Goal: Book appointment/travel/reservation

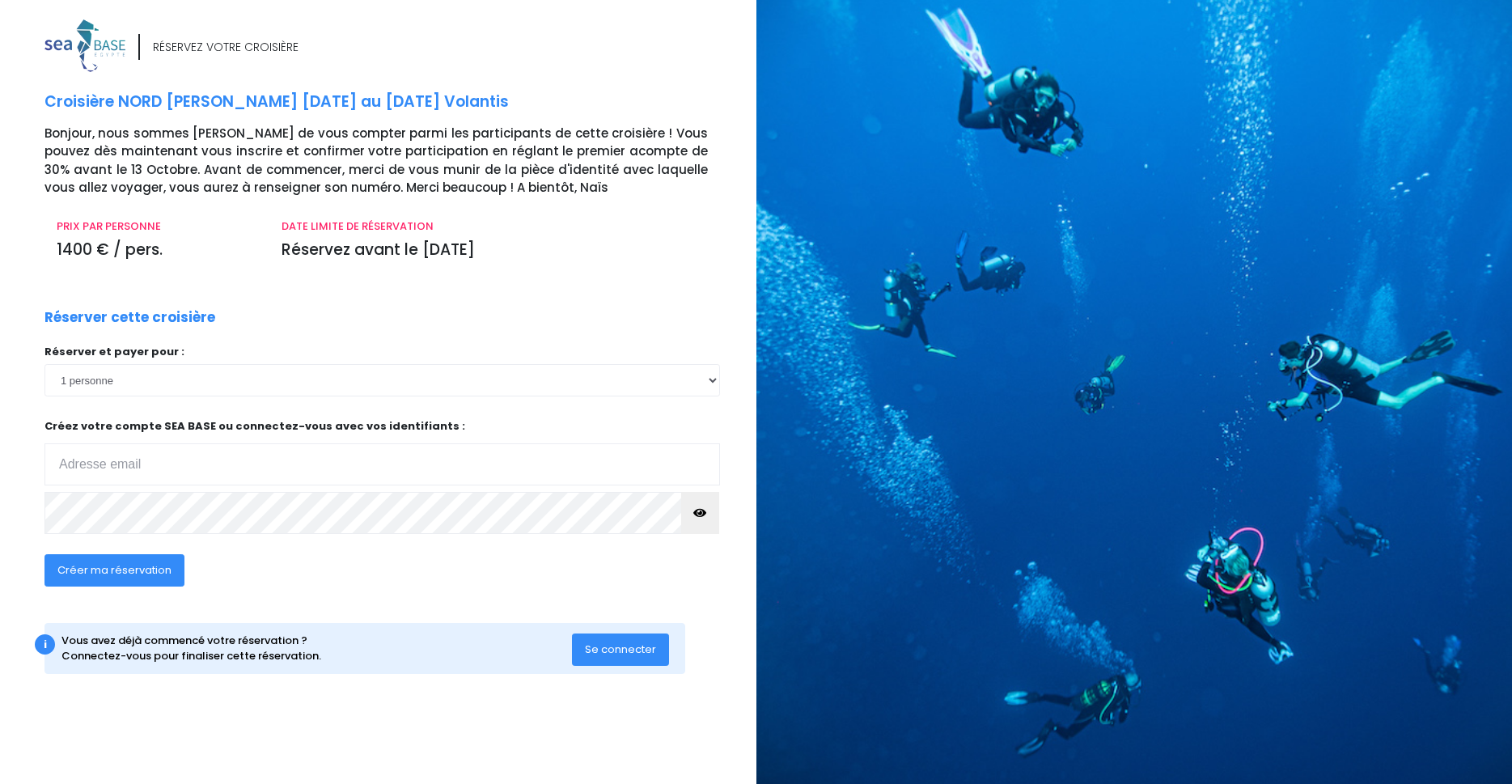
click at [205, 452] on input "email" at bounding box center [382, 464] width 675 height 42
type input "ohresser@free.fr"
click at [697, 513] on icon "button" at bounding box center [699, 513] width 13 height 0
click at [128, 571] on span "Créer ma réservation" at bounding box center [114, 569] width 114 height 15
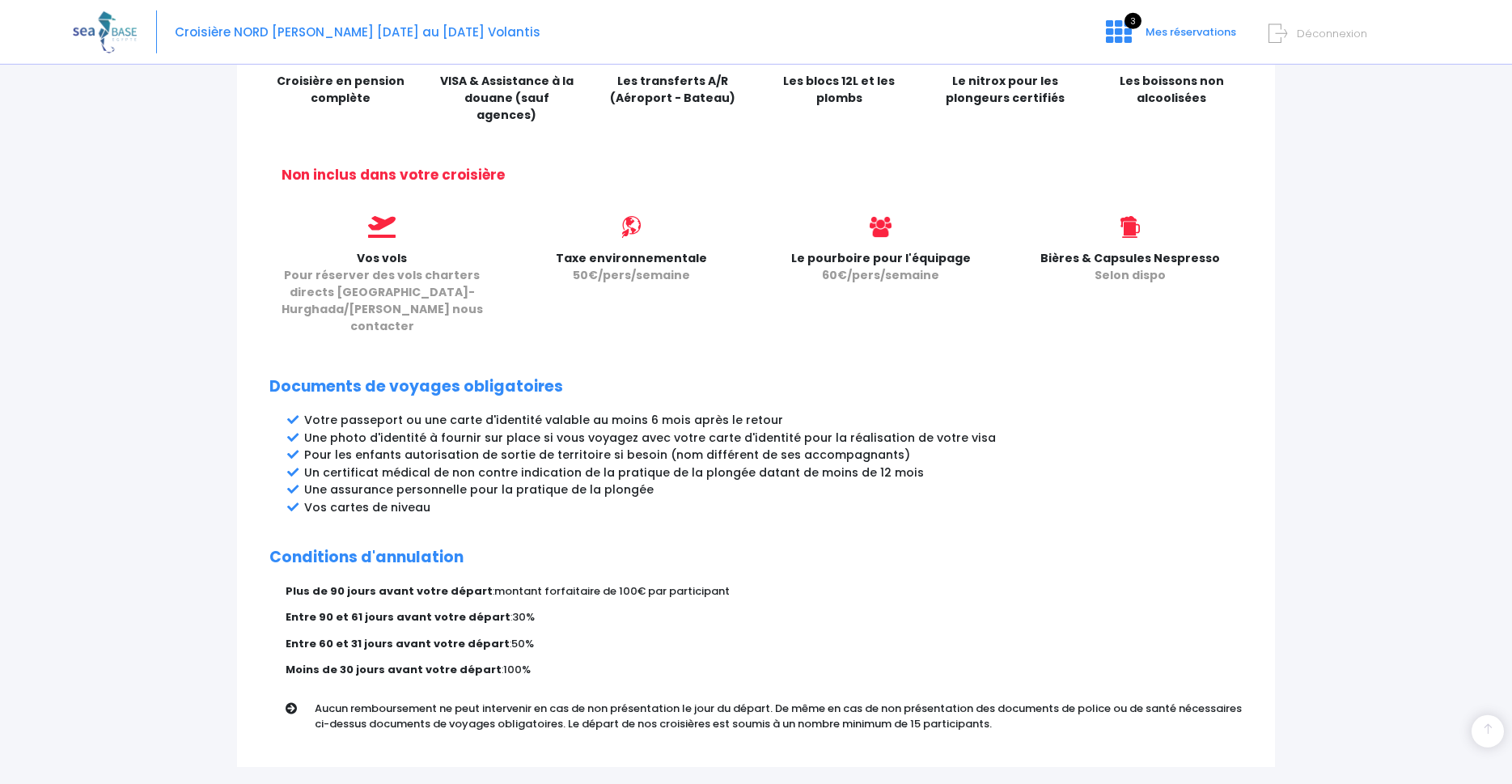
scroll to position [660, 0]
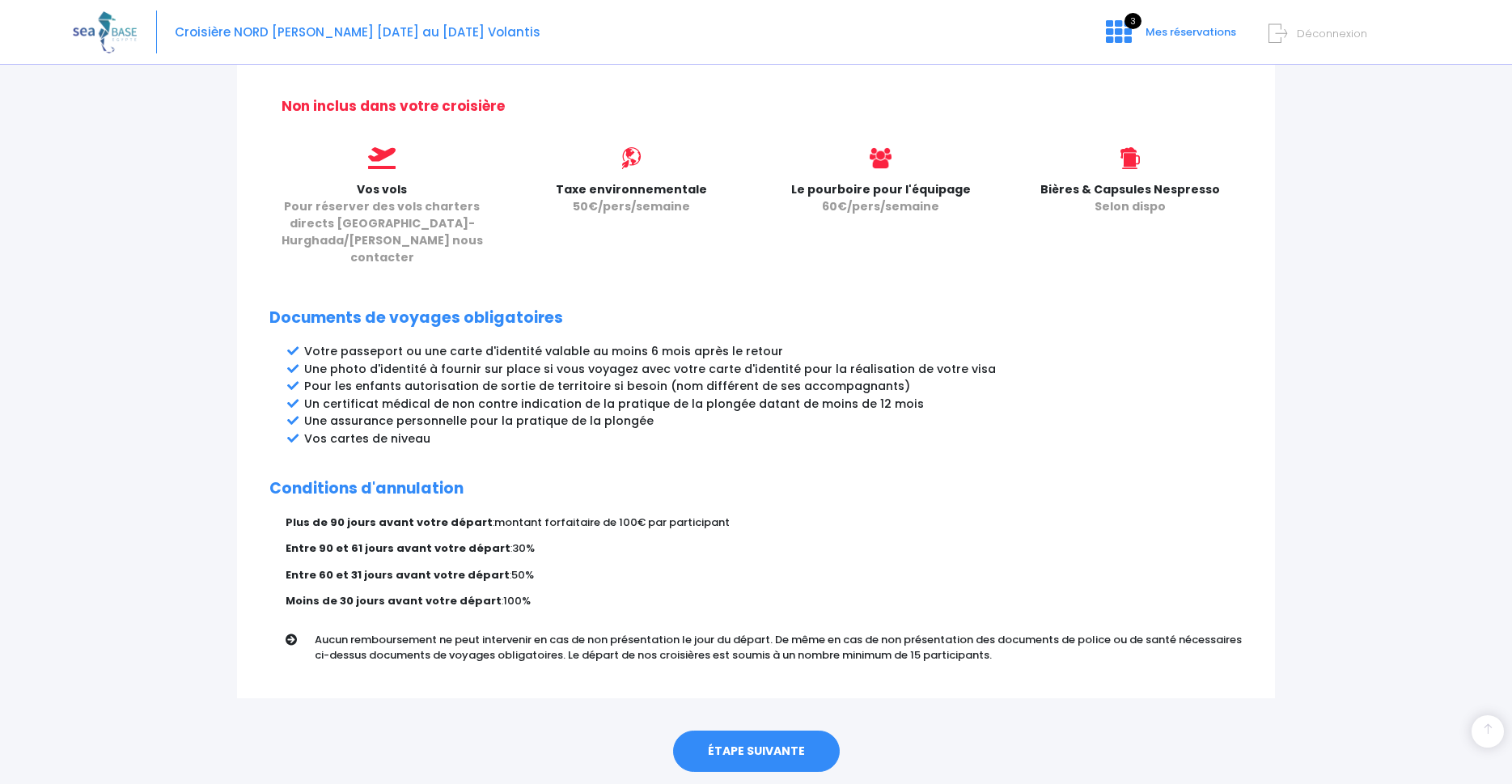
click at [752, 731] on link "ÉTAPE SUIVANTE" at bounding box center [756, 751] width 167 height 42
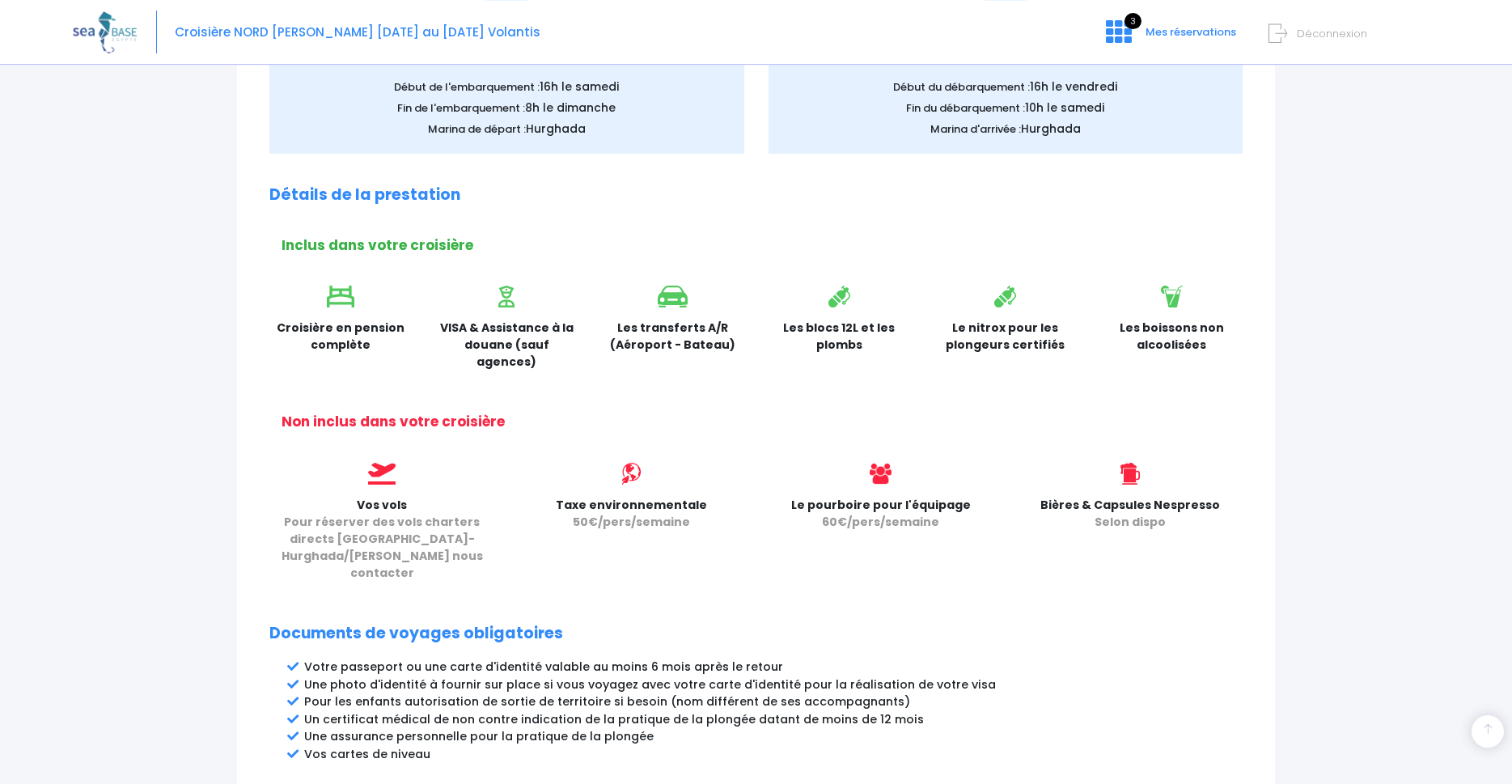
scroll to position [330, 0]
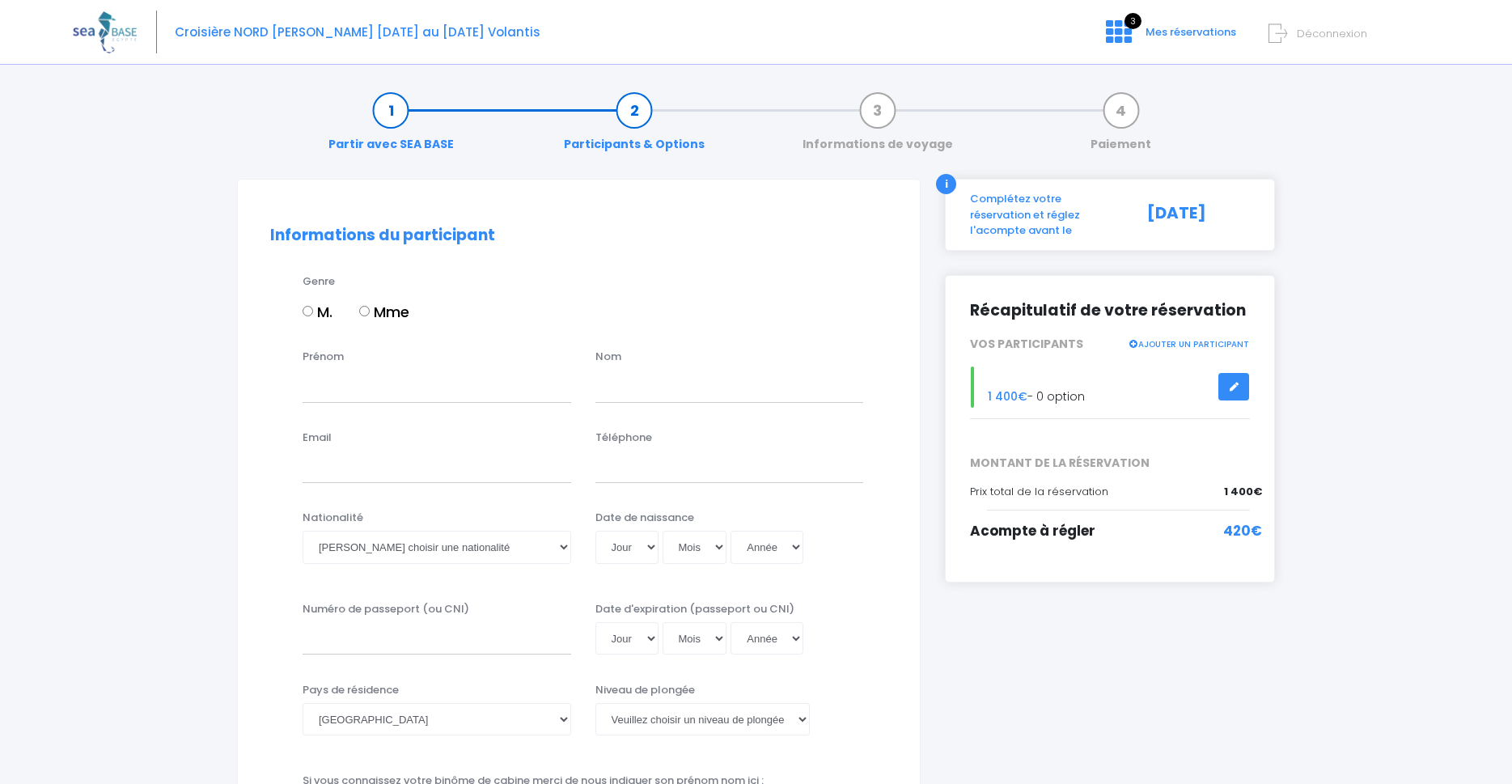
click at [313, 312] on input "M." at bounding box center [308, 311] width 11 height 11
radio input "true"
click at [348, 390] on input "Prénom" at bounding box center [437, 386] width 268 height 32
type input "[PERSON_NAME]"
type input "ohresser"
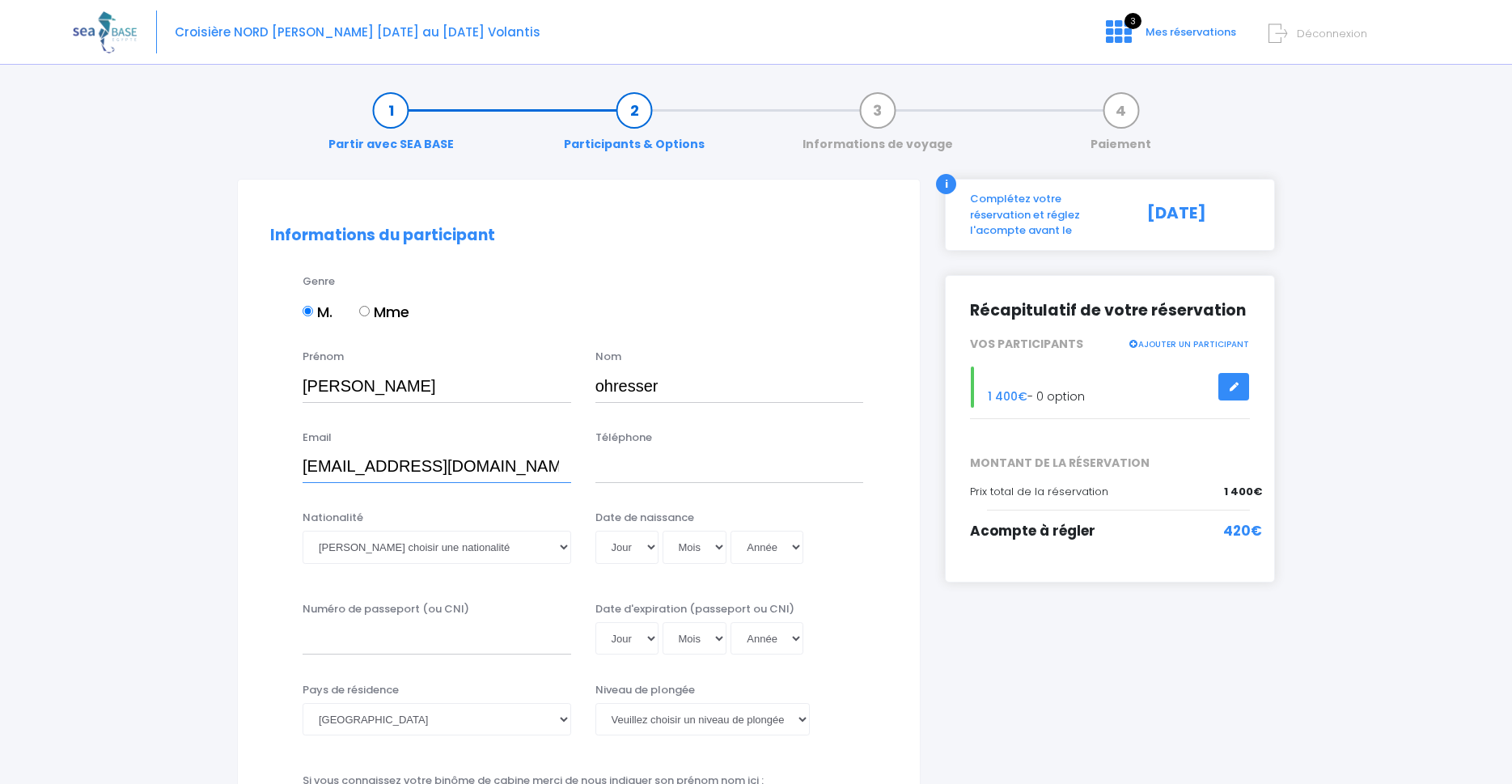
type input "ohresser@free.fr"
type input "0615627342"
select select "Française"
select select "16"
select select "10"
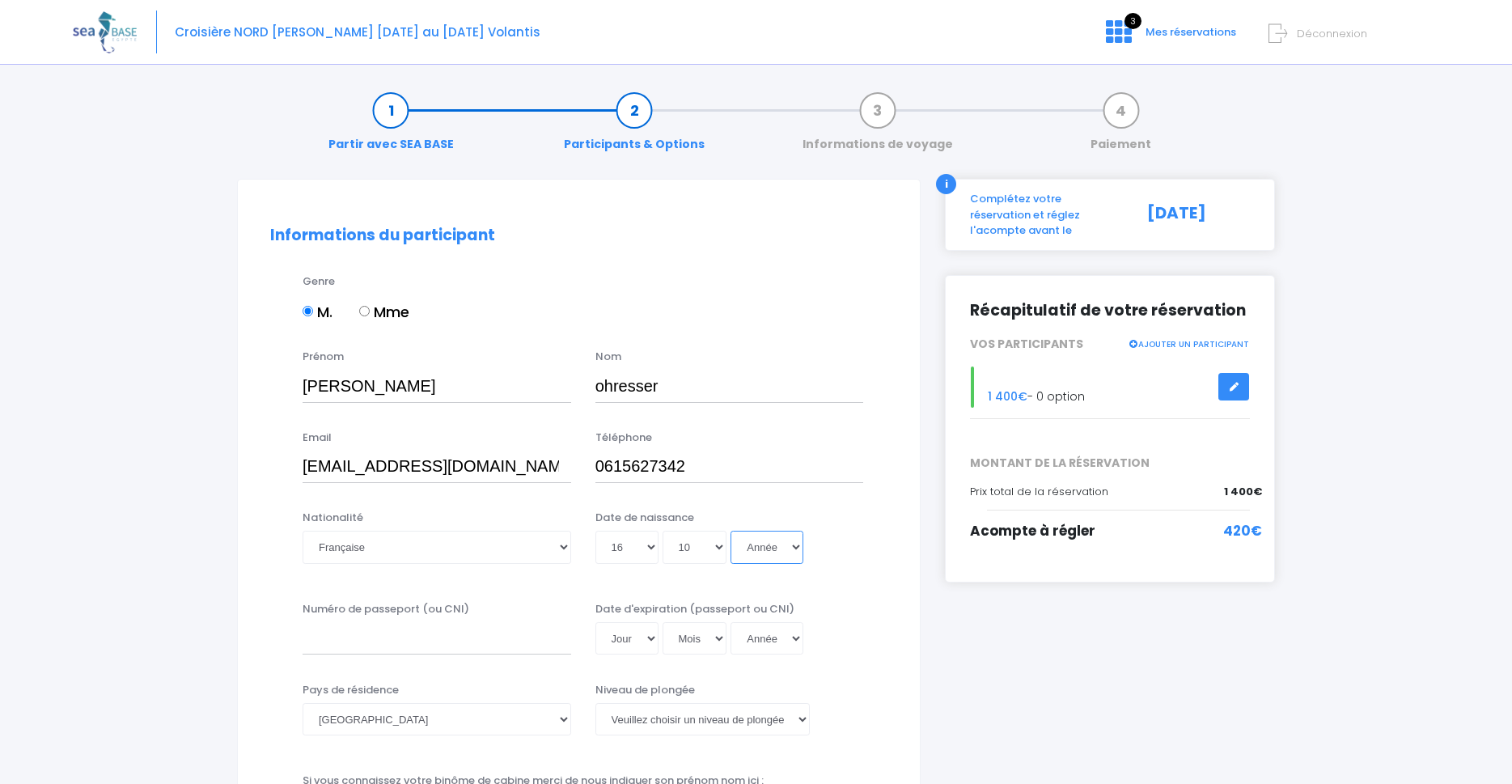
click at [731, 531] on select "Année 2045 2044 2043 2042 2041 2040 2039 2038 2037 2036 2035 2034 2033 2032 203…" at bounding box center [767, 547] width 73 height 32
select select "1966"
click option "1966" at bounding box center [0, 0] width 0 height 0
type input "1966-10-16"
click at [340, 641] on input "Numéro de passeport (ou CNI)" at bounding box center [437, 638] width 268 height 32
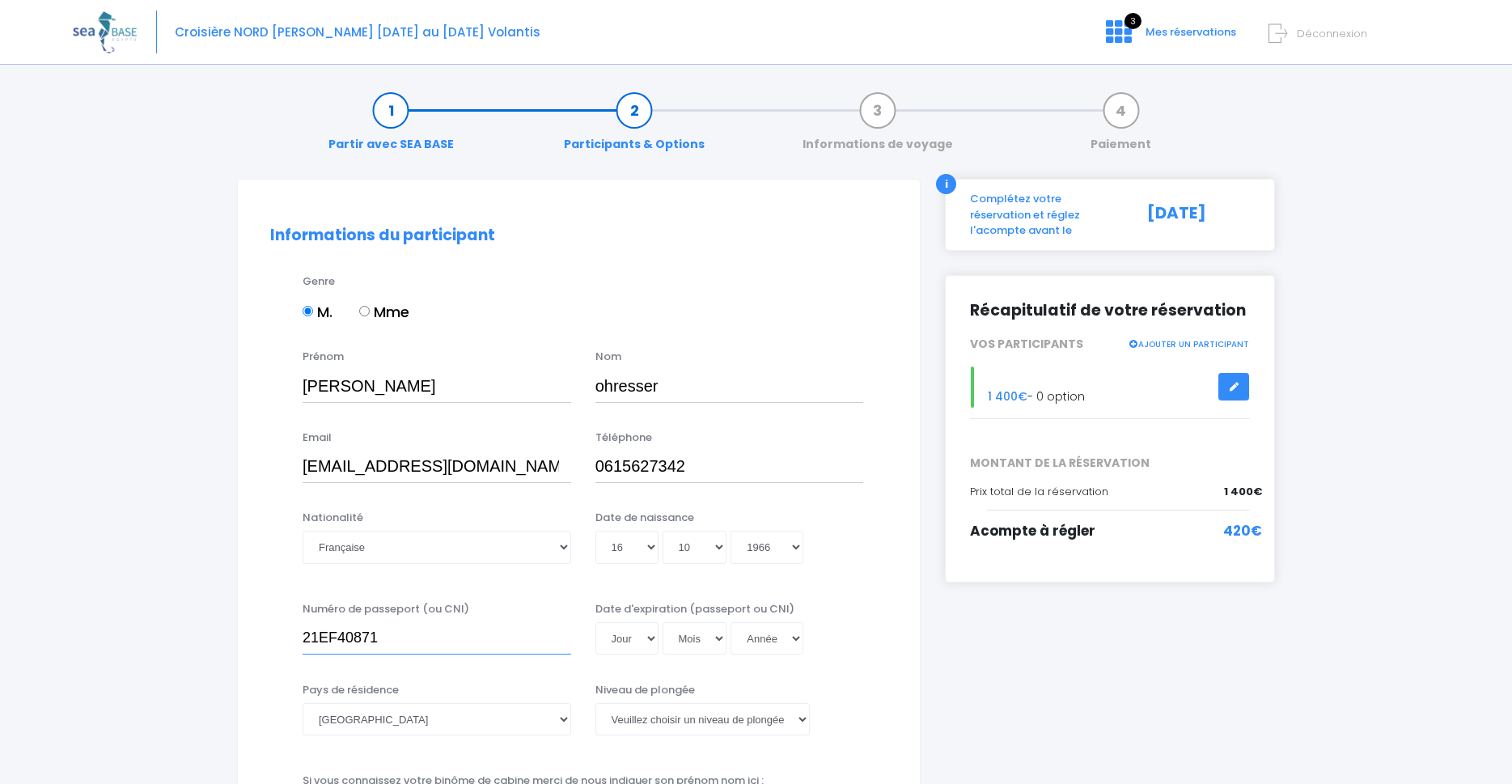
type input "21EF40871"
click at [595, 622] on select "Jour 01 02 03 04 05 06 07 08 09 10 11 12 13 14 15 16 17 18 19 20 21 22 23 24 25…" at bounding box center [626, 638] width 63 height 32
select select "29"
click option "29" at bounding box center [0, 0] width 0 height 0
click at [663, 622] on select "Mois 01 02 03 04 05 06 07 08 09 10 11 12" at bounding box center [695, 638] width 65 height 32
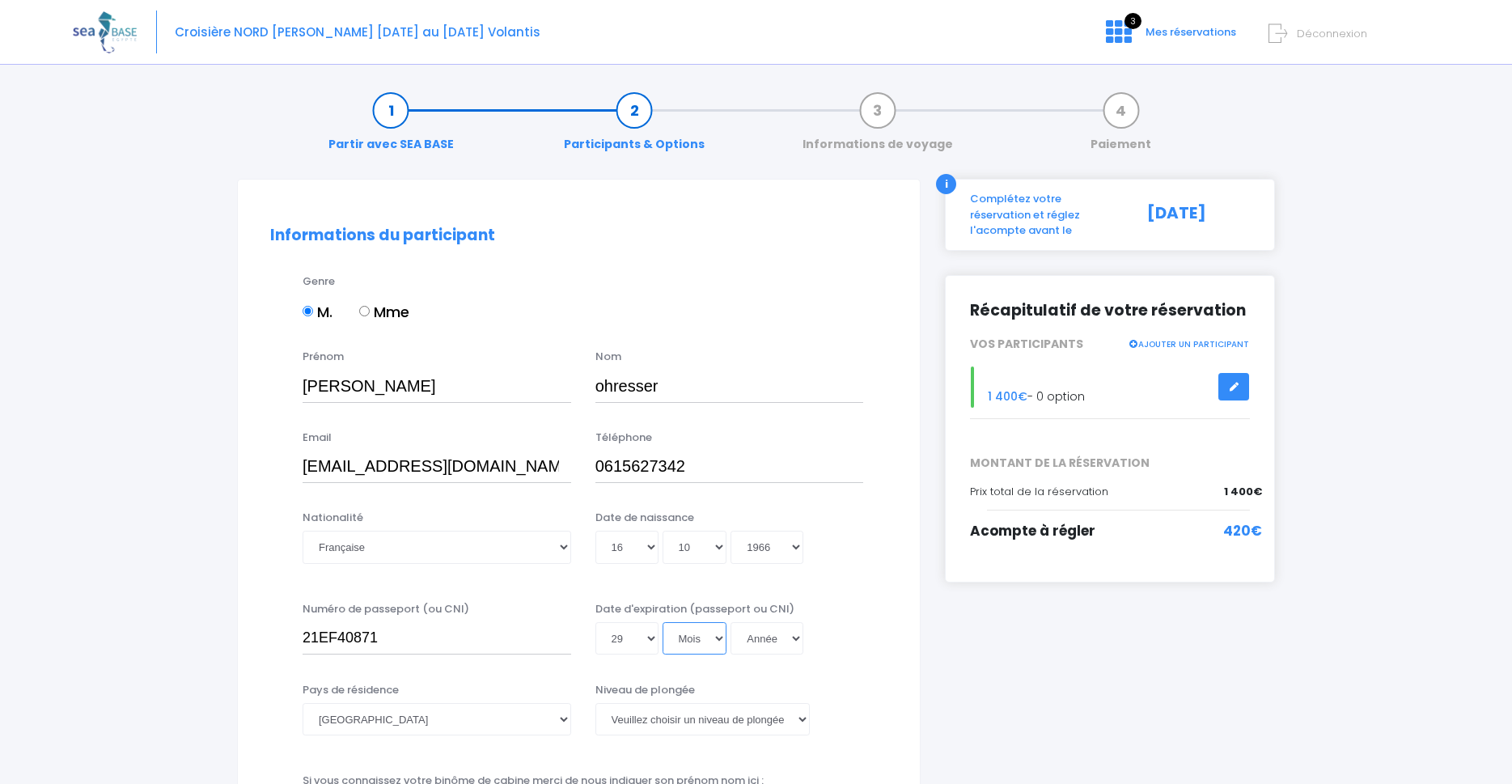
select select "12"
click option "12" at bounding box center [0, 0] width 0 height 0
click at [731, 622] on select "Année 2045 2044 2043 2042 2041 2040 2039 2038 2037 2036 2035 2034 2033 2032 203…" at bounding box center [767, 638] width 73 height 32
select select "2031"
click option "2031" at bounding box center [0, 0] width 0 height 0
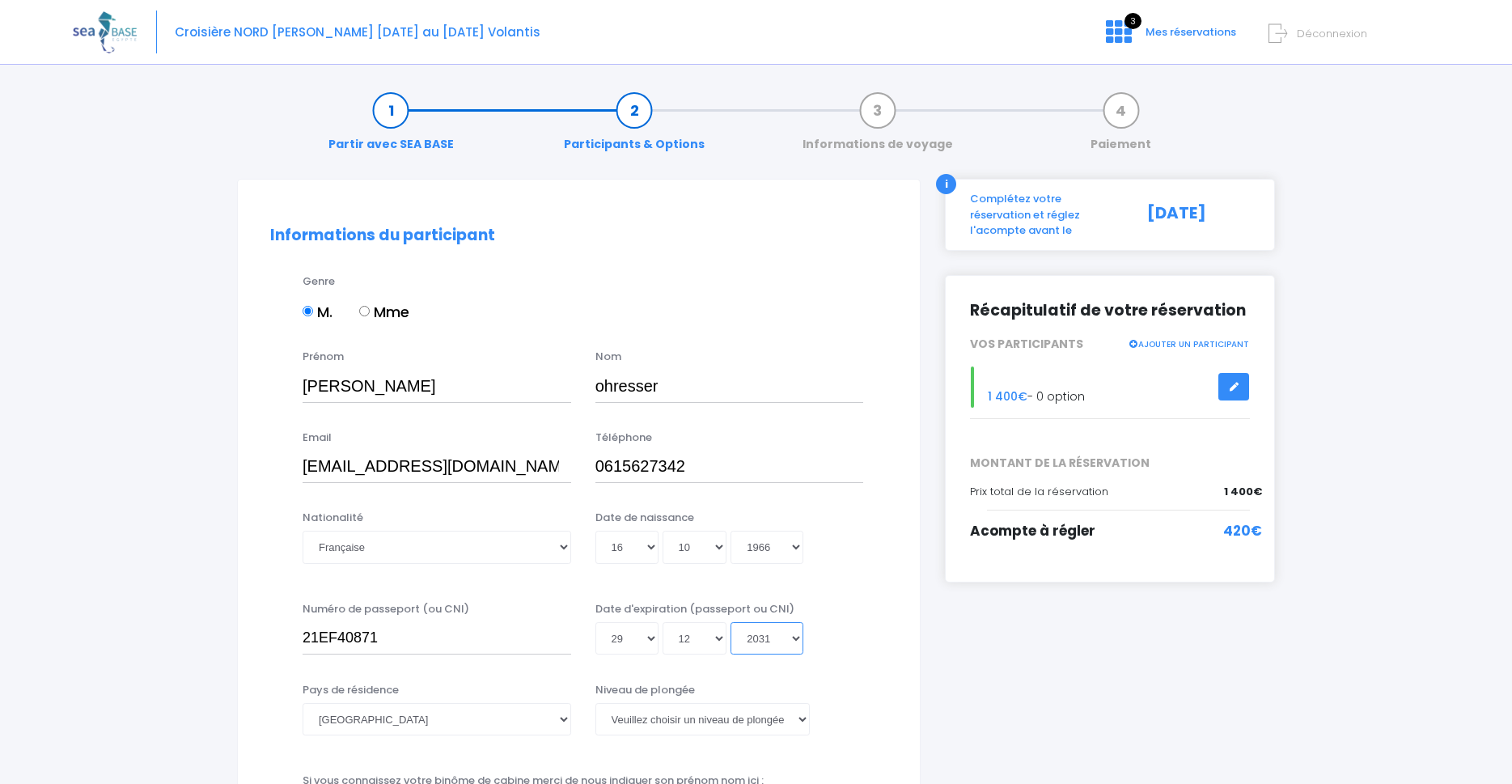
type input "2031-12-29"
click at [595, 703] on select "Veuillez choisir un niveau de plongée Non plongeur Junior OW diver Adventure OW…" at bounding box center [702, 719] width 215 height 32
select select "N3"
click option "N3" at bounding box center [0, 0] width 0 height 0
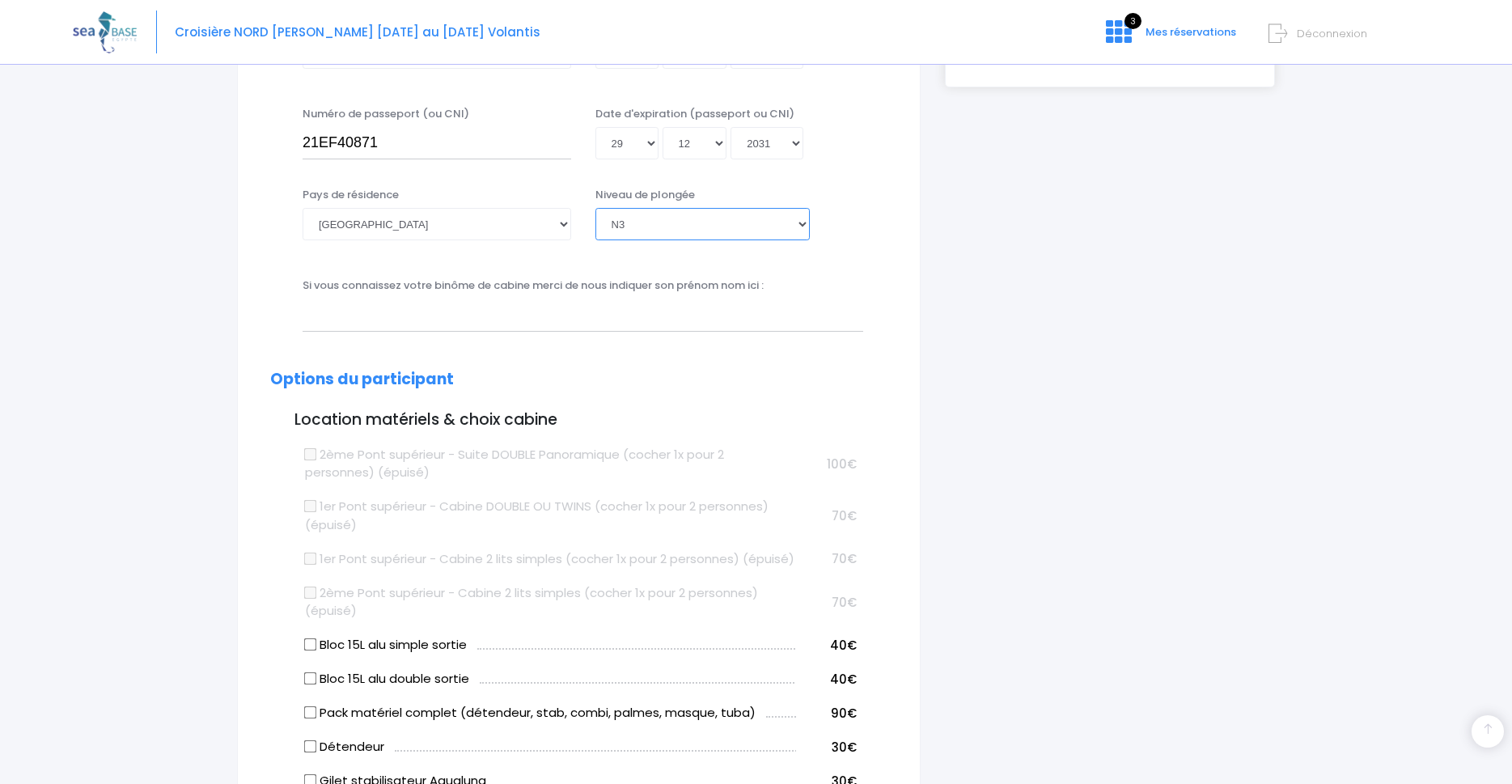
scroll to position [577, 0]
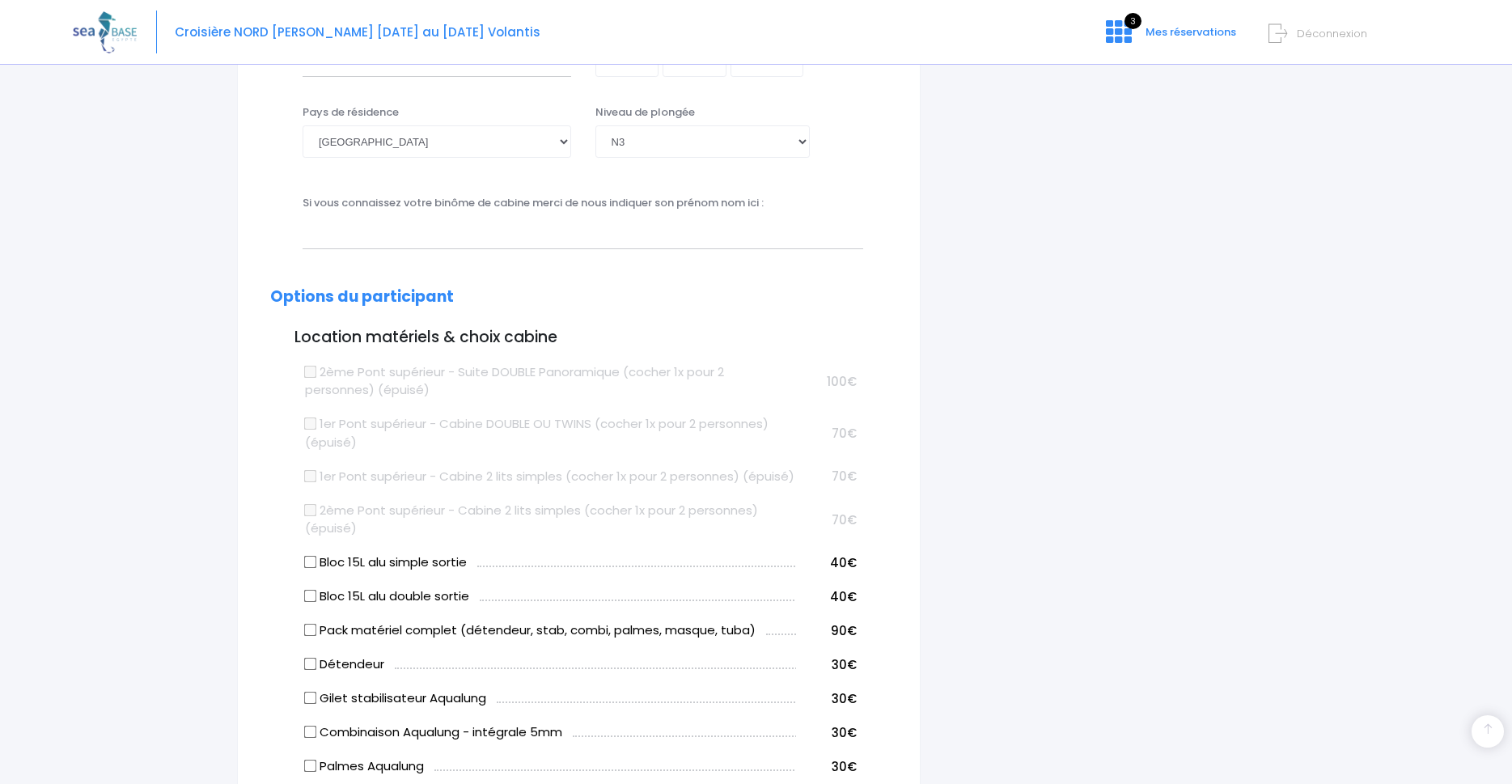
click at [306, 568] on input "Bloc 15L alu simple sortie" at bounding box center [310, 562] width 13 height 13
checkbox input "true"
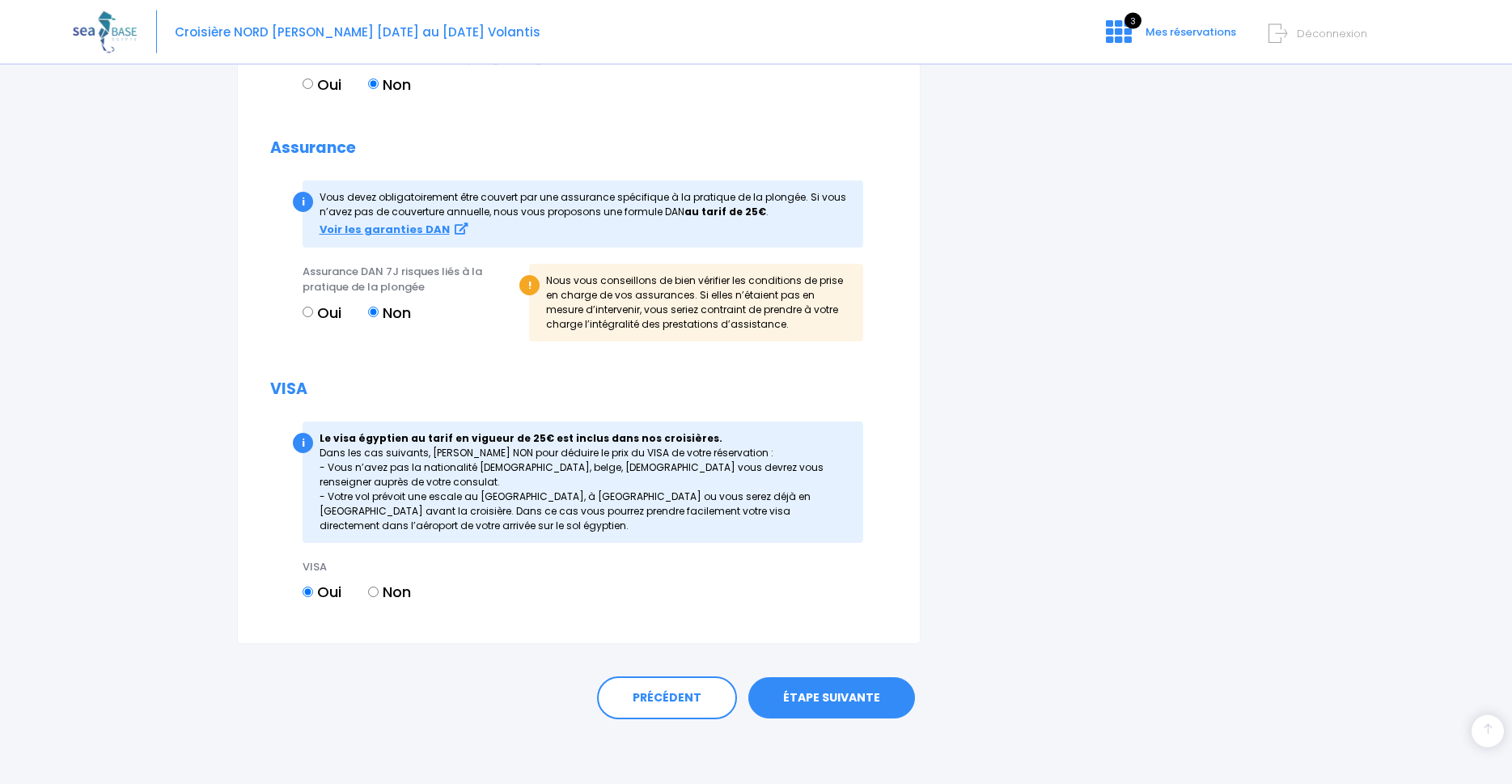
scroll to position [1696, 0]
click at [848, 695] on link "ÉTAPE SUIVANTE" at bounding box center [831, 698] width 167 height 42
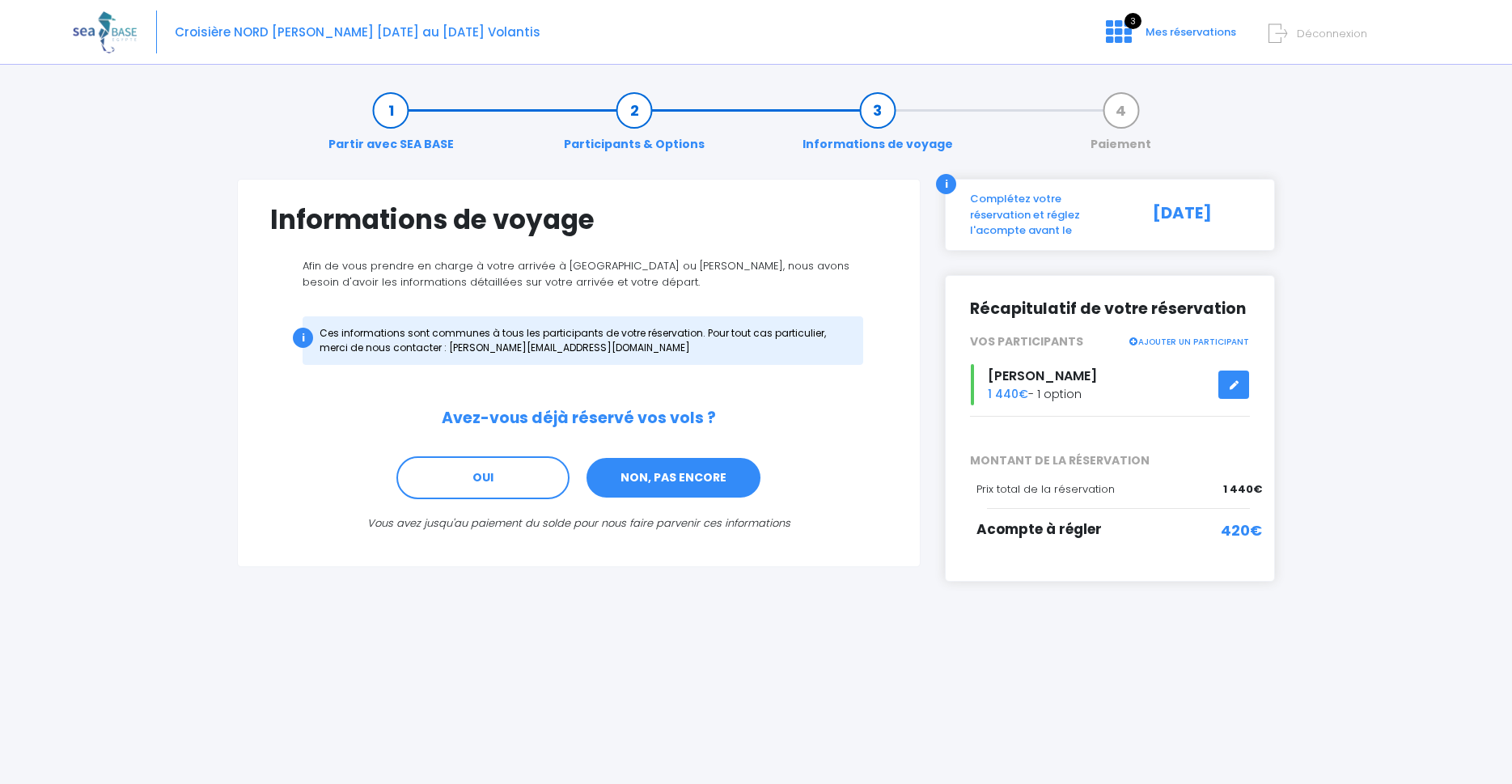
click at [659, 479] on link "NON, PAS ENCORE" at bounding box center [674, 478] width 177 height 44
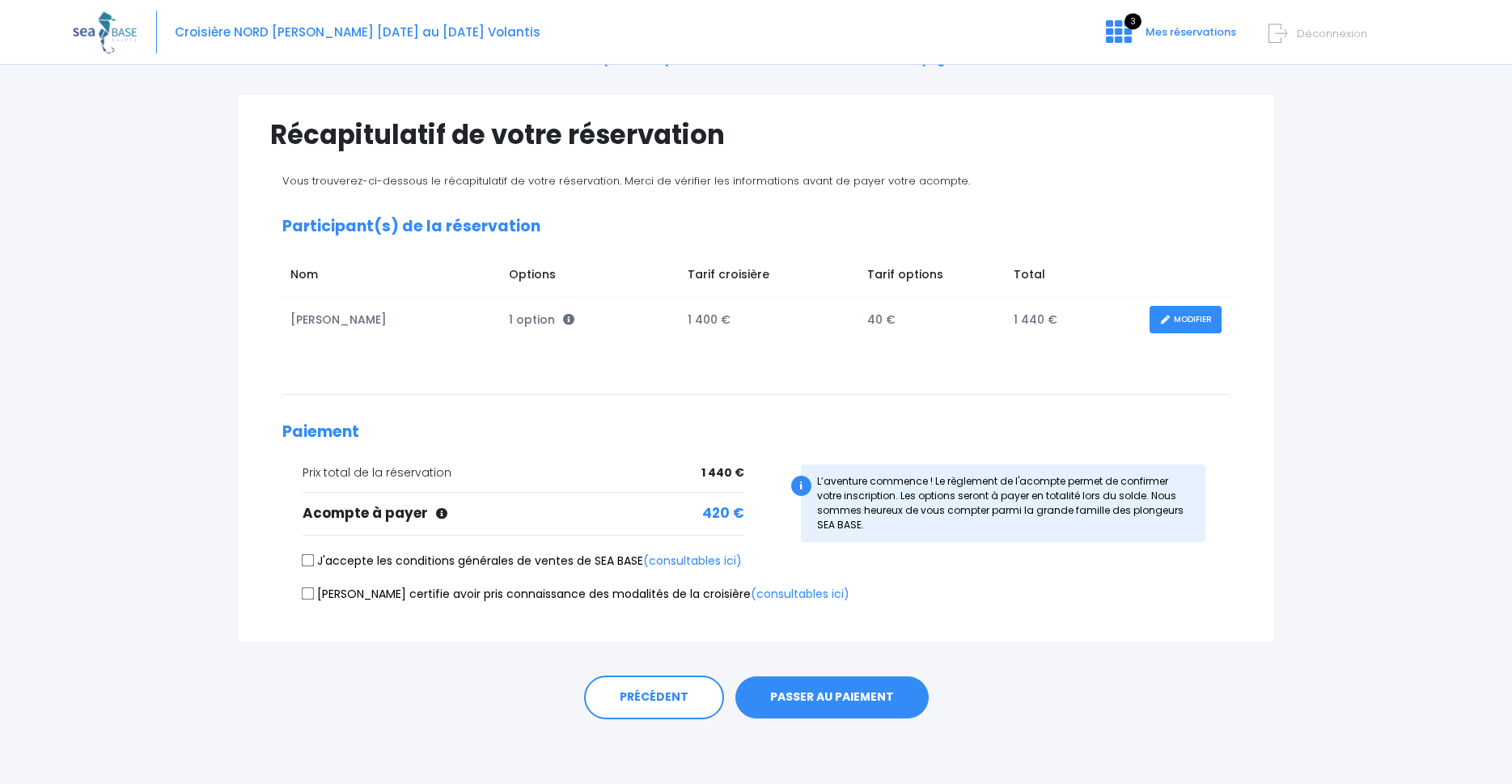
scroll to position [86, 0]
click at [313, 559] on input "J'accepte les conditions générales de ventes de SEA BASE (consultables ici)" at bounding box center [308, 560] width 13 height 13
checkbox input "true"
click at [308, 593] on input "Je certifie avoir pris connaissance des modalités de la croisière (consultables…" at bounding box center [308, 592] width 13 height 13
checkbox input "true"
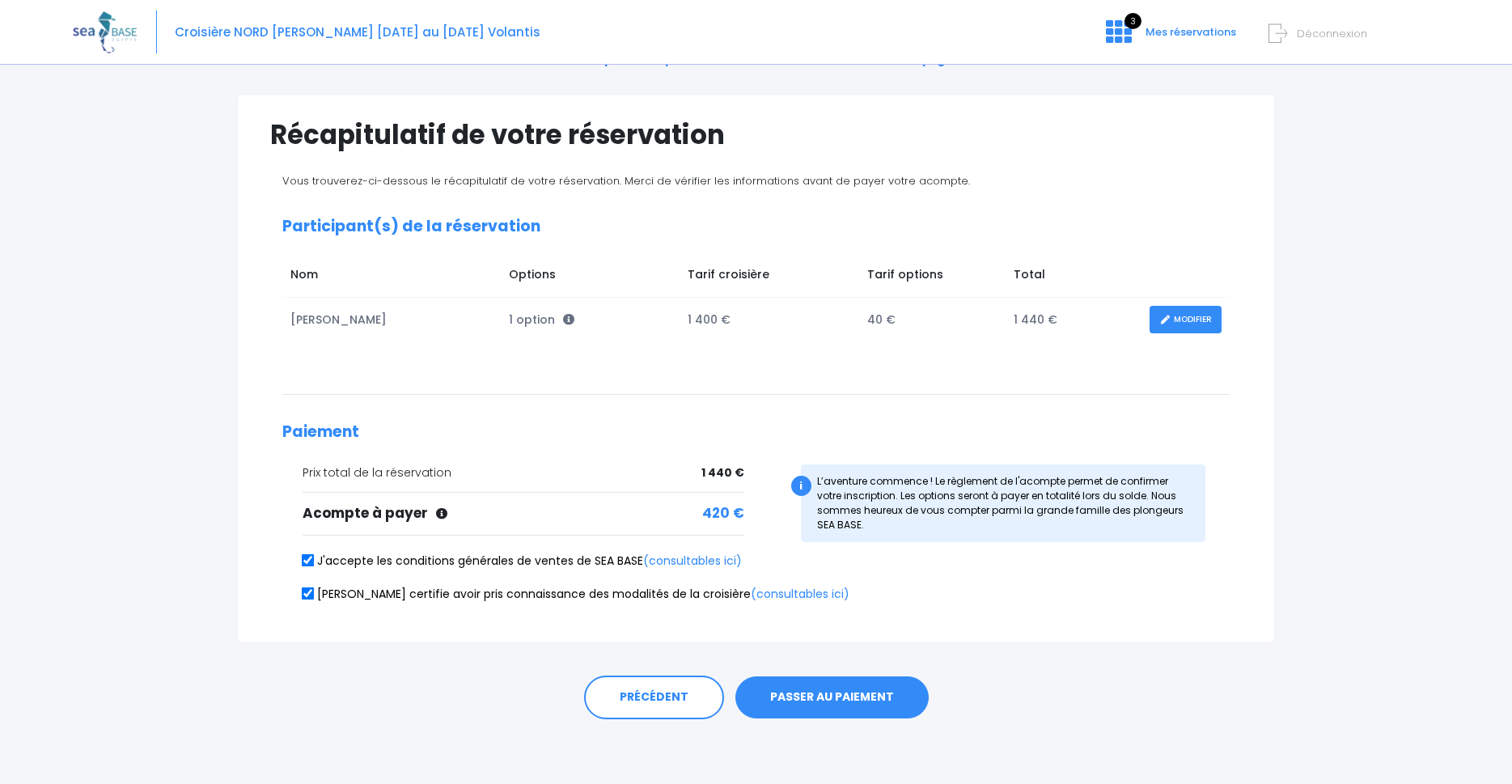
click at [864, 698] on button "PASSER AU PAIEMENT" at bounding box center [831, 697] width 193 height 42
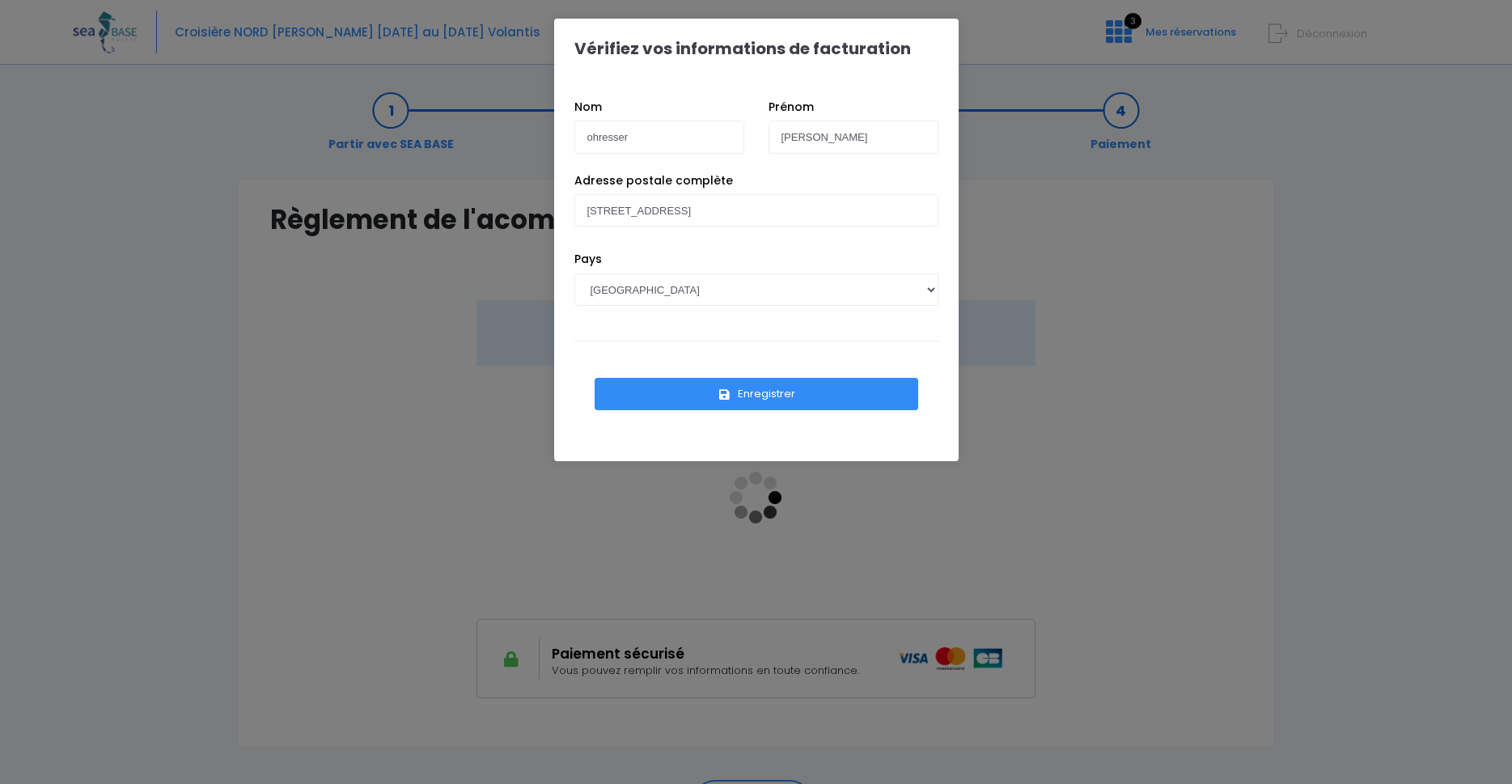
click at [739, 396] on button "Enregistrer" at bounding box center [756, 394] width 323 height 32
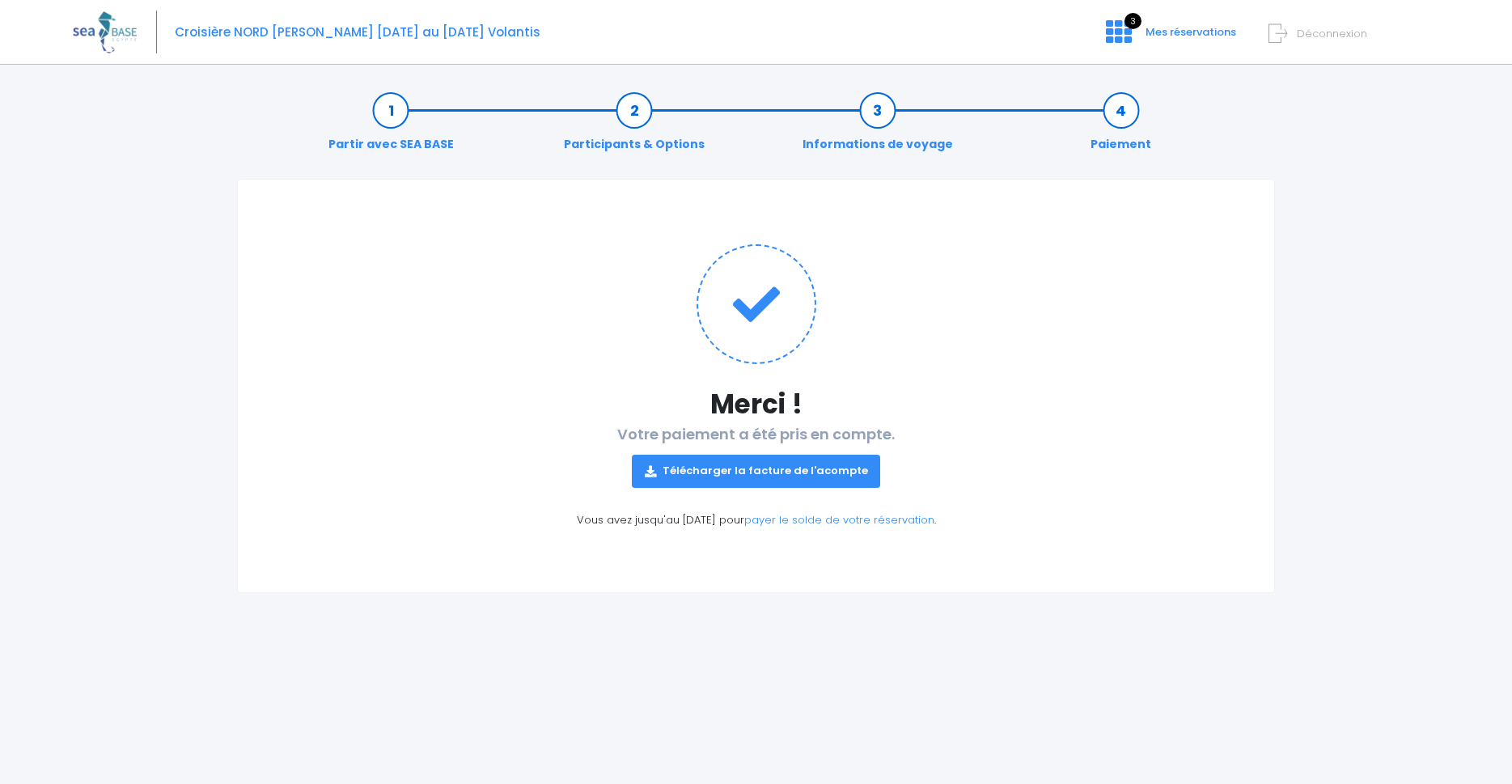
click at [741, 470] on link "Télécharger la facture de l'acompte" at bounding box center [756, 470] width 249 height 32
